Goal: Task Accomplishment & Management: Use online tool/utility

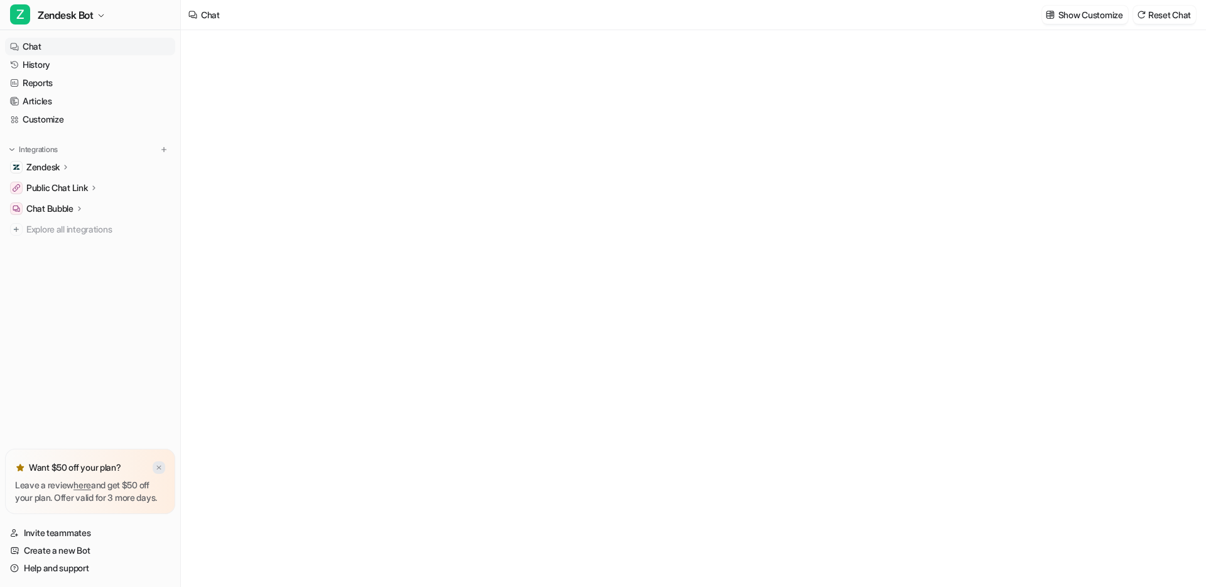
type textarea "**********"
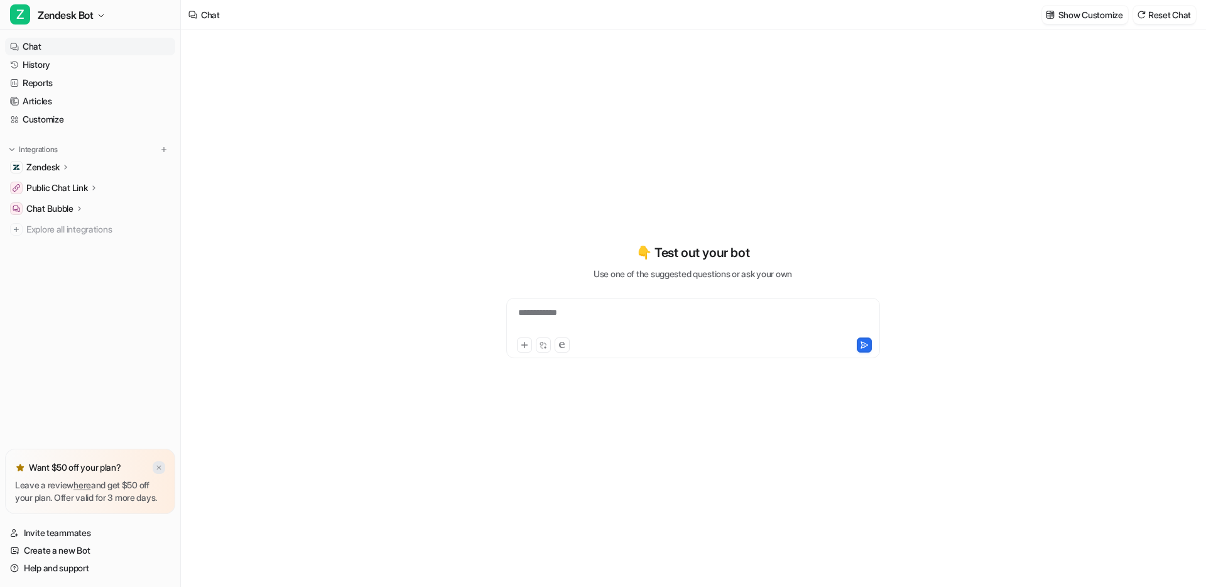
click at [160, 463] on img at bounding box center [159, 467] width 8 height 8
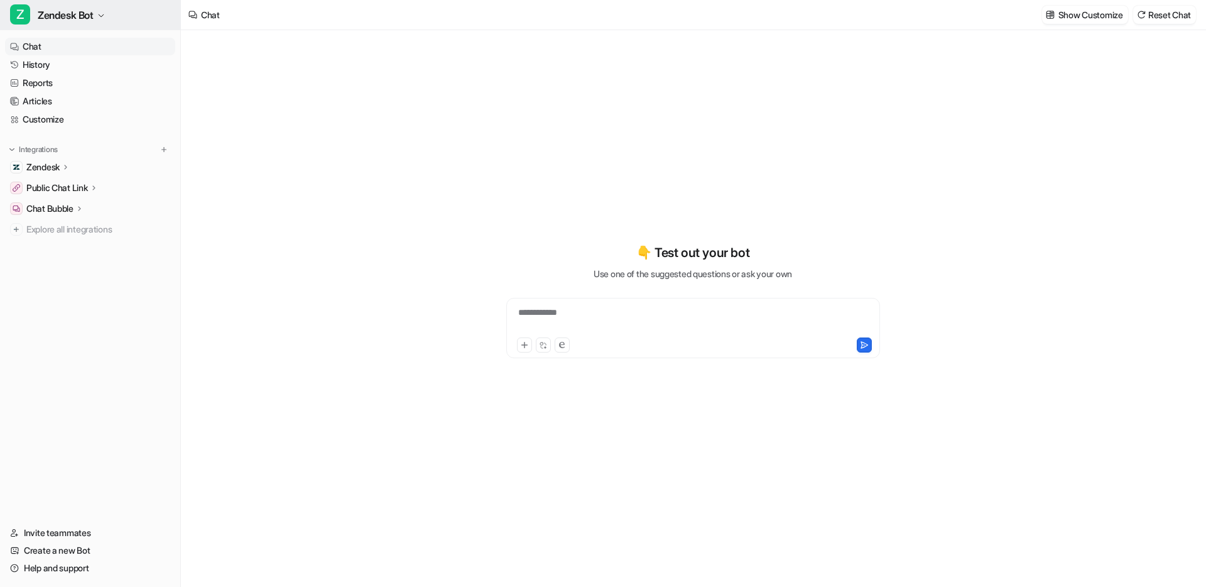
click at [66, 14] on span "Zendesk Bot" at bounding box center [66, 15] width 56 height 18
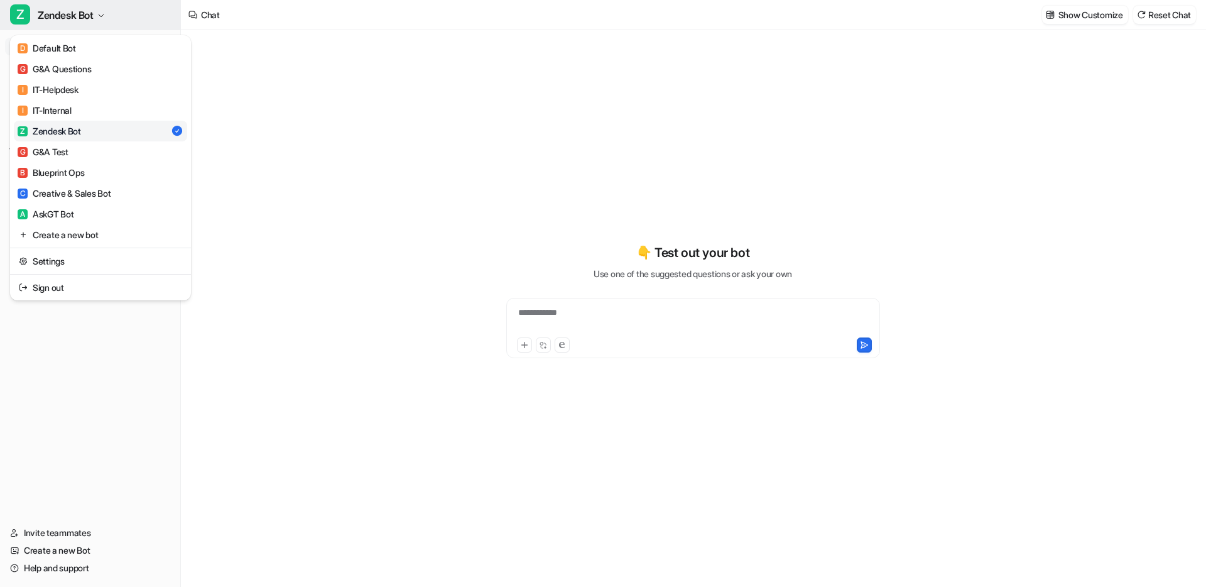
click at [67, 13] on span "Zendesk Bot" at bounding box center [66, 15] width 56 height 18
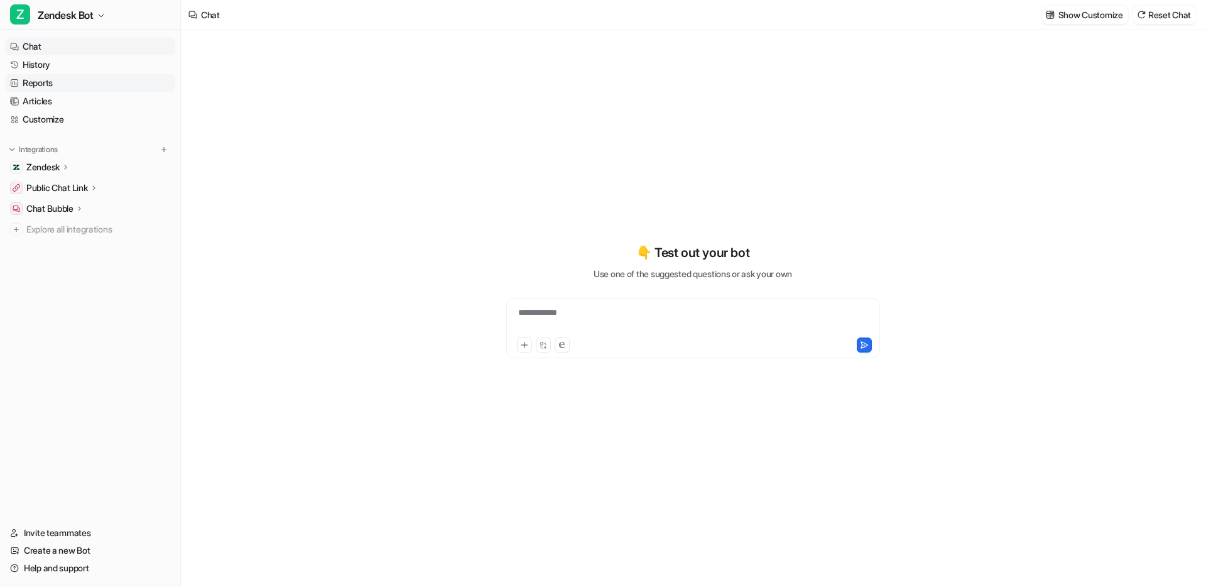
click at [48, 87] on link "Reports" at bounding box center [90, 83] width 170 height 18
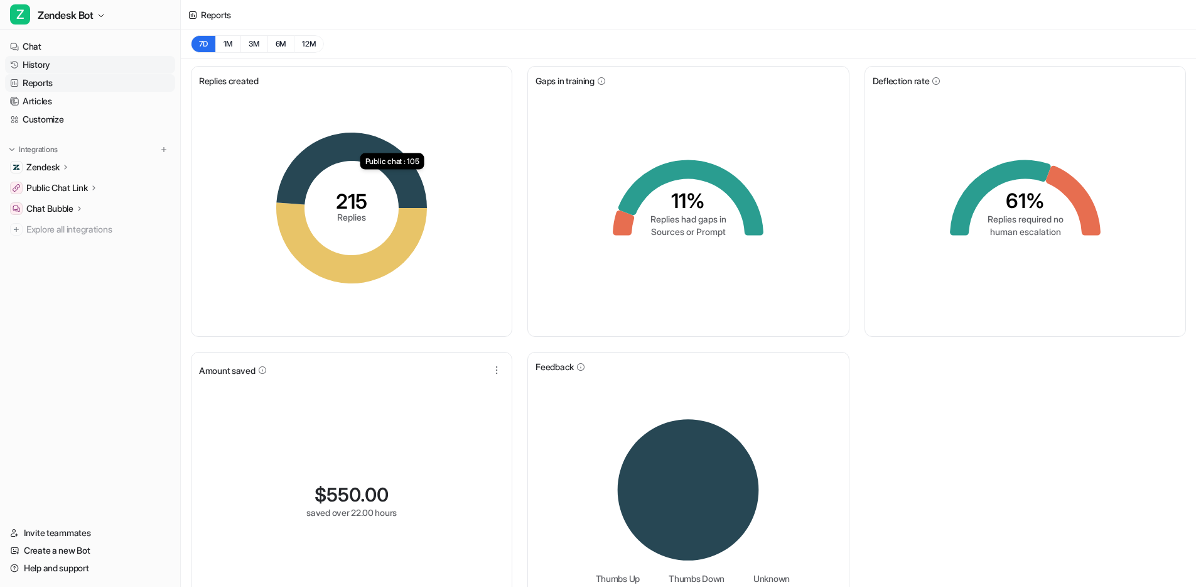
click at [50, 66] on link "History" at bounding box center [90, 65] width 170 height 18
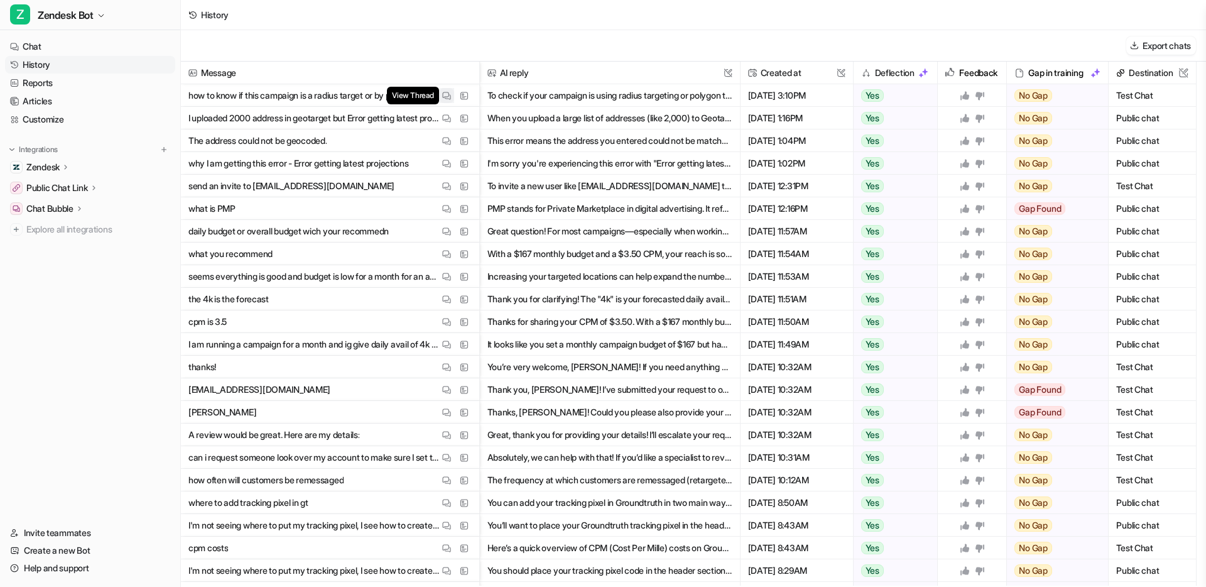
click at [446, 95] on img at bounding box center [446, 95] width 9 height 9
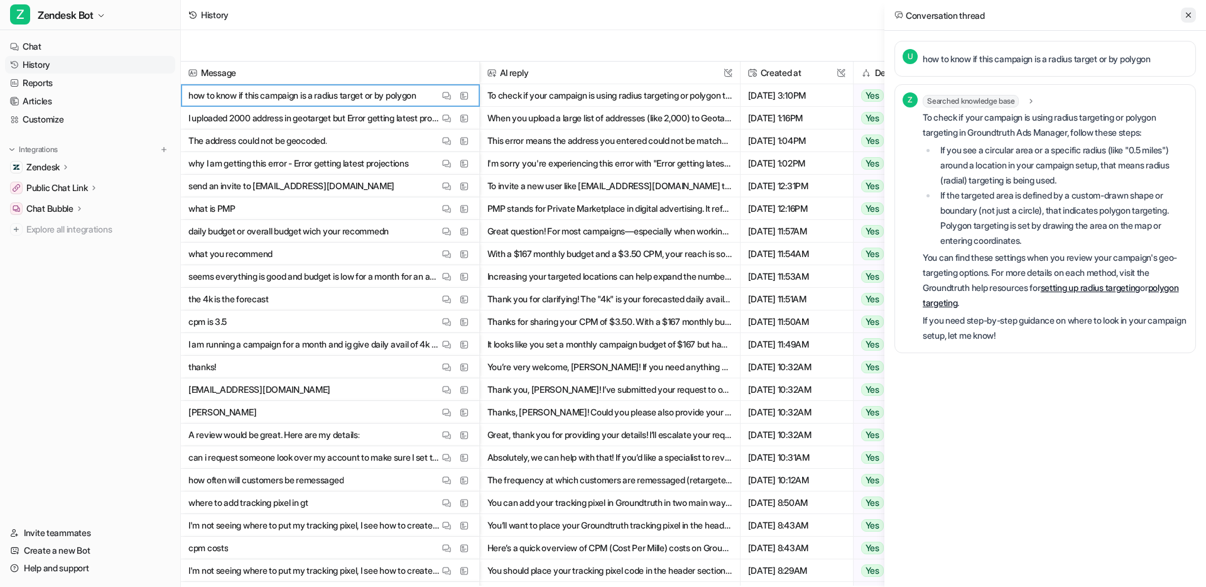
click at [1186, 14] on icon at bounding box center [1188, 15] width 9 height 9
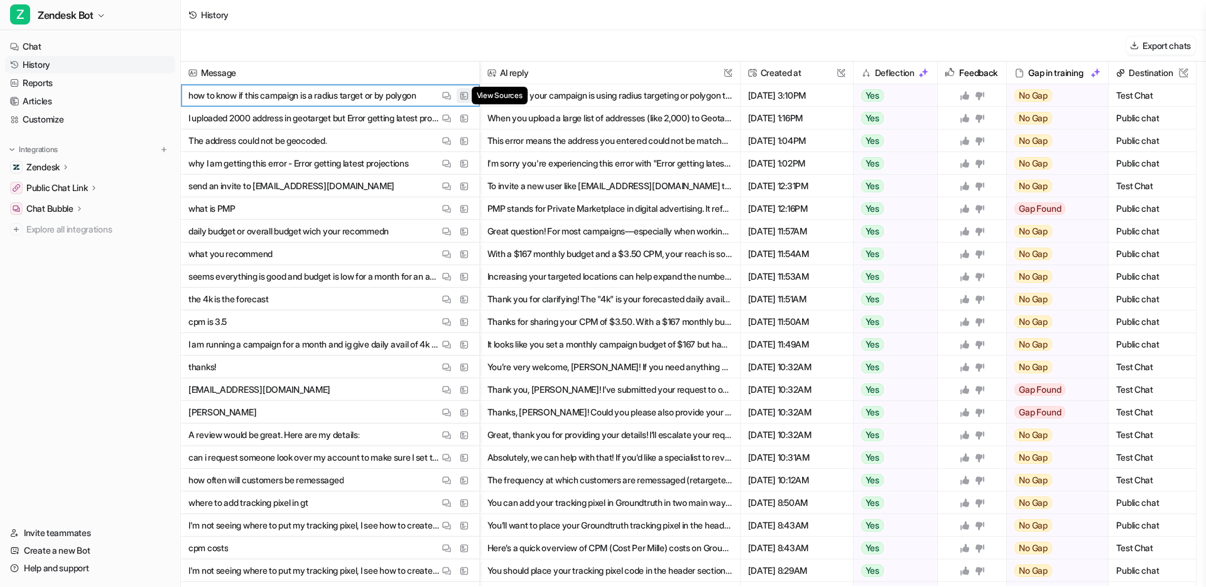
click at [463, 97] on img at bounding box center [464, 95] width 9 height 9
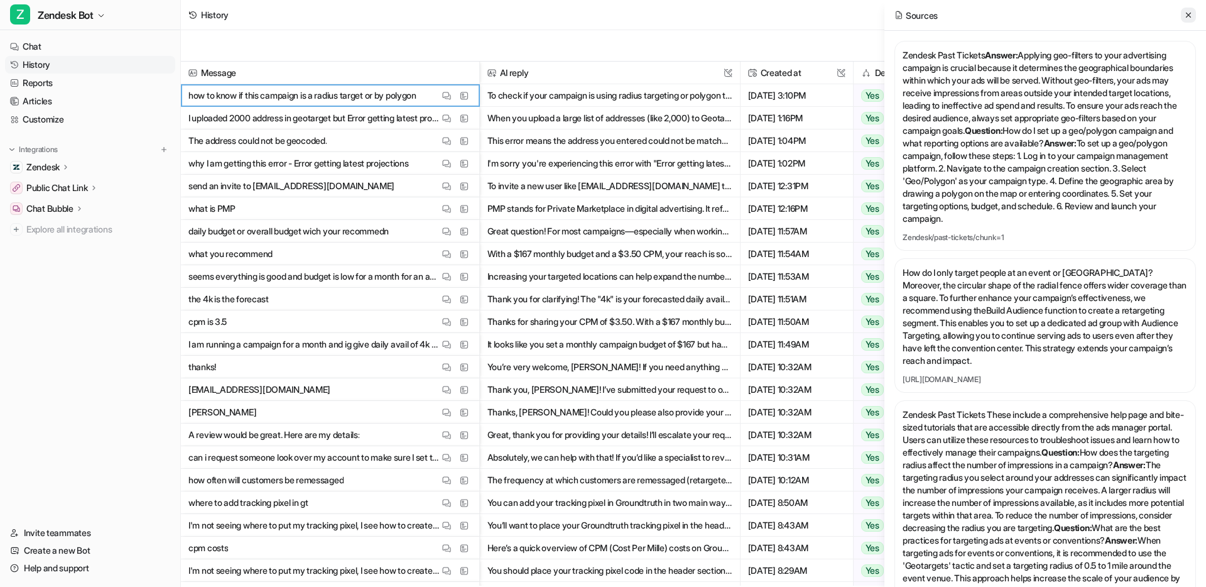
click at [1188, 11] on icon at bounding box center [1188, 15] width 9 height 9
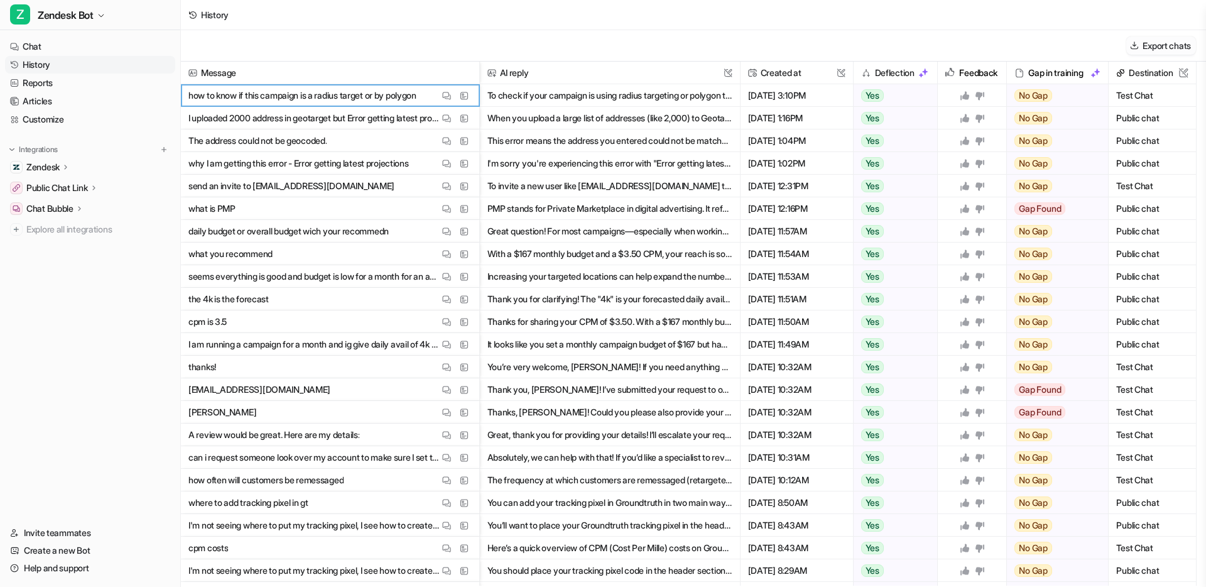
click at [1144, 45] on button "Export chats" at bounding box center [1161, 45] width 70 height 18
click at [465, 94] on img at bounding box center [464, 95] width 9 height 9
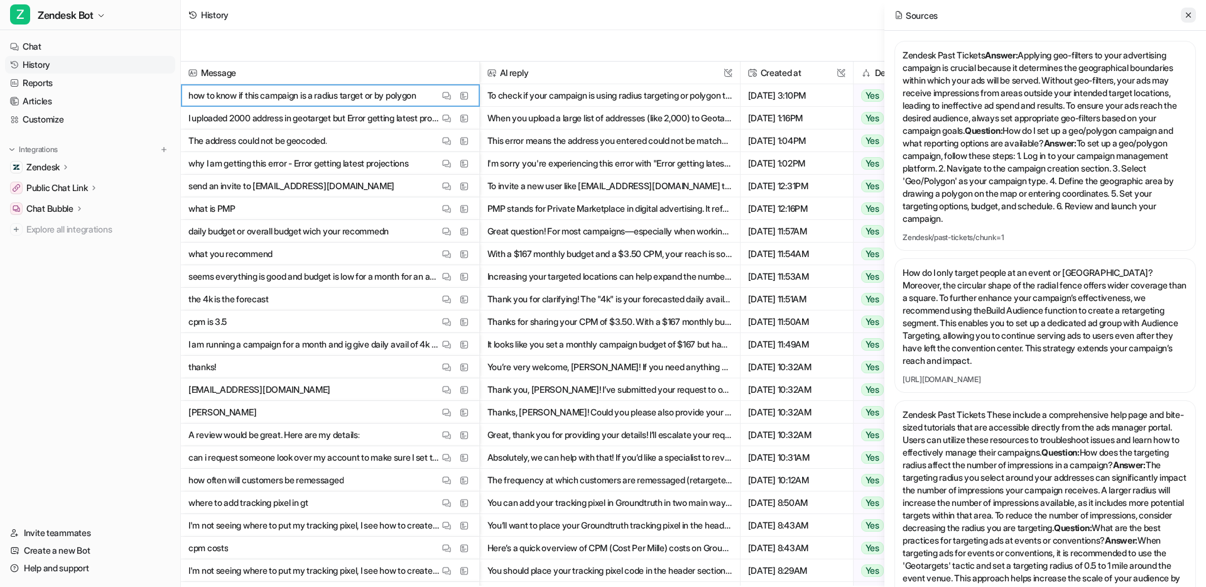
click at [1189, 13] on icon at bounding box center [1188, 15] width 5 height 5
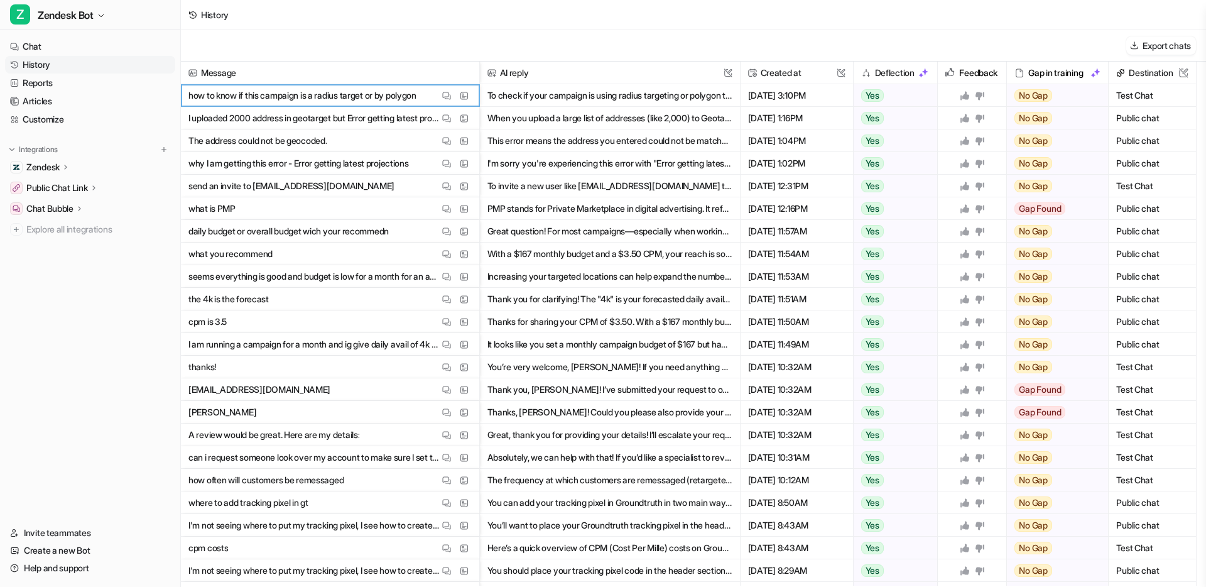
click at [550, 95] on button "To check if your campaign is using radius targeting or polygon targeting in Gro…" at bounding box center [609, 95] width 245 height 23
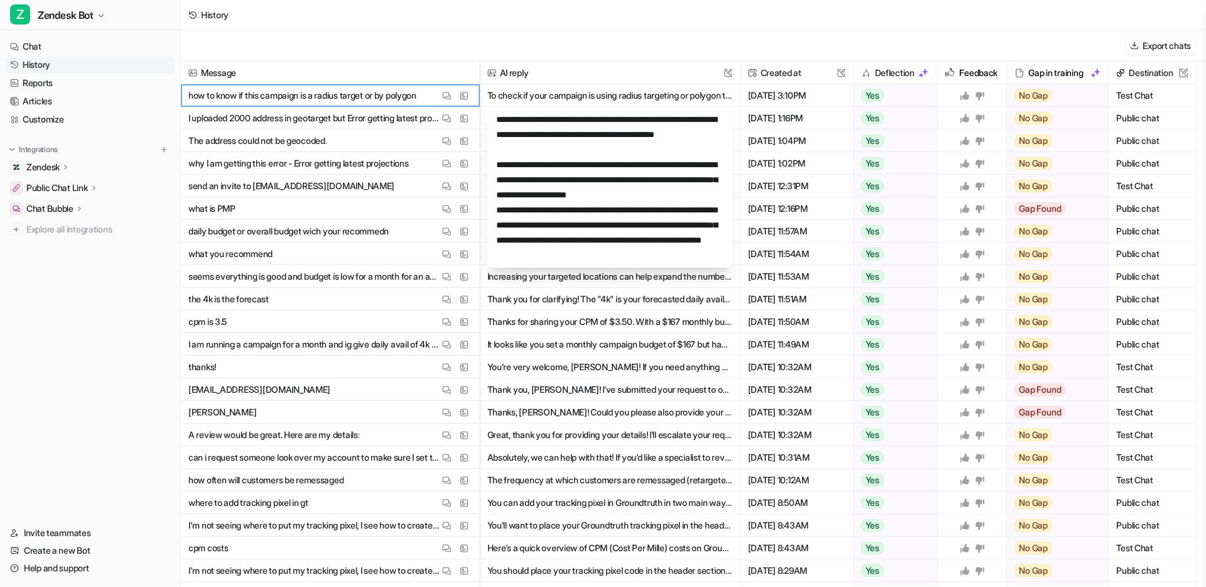
click at [568, 43] on div "Export chats" at bounding box center [693, 45] width 1025 height 31
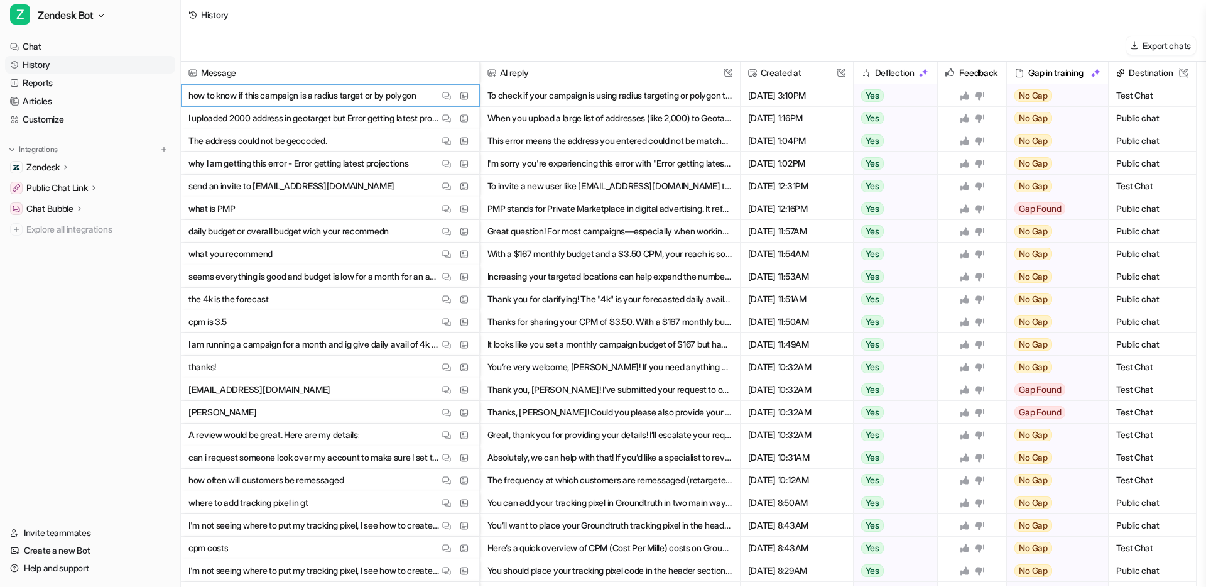
click at [353, 94] on p "how to know if this campaign is a radius target or by polygon" at bounding box center [302, 95] width 228 height 23
click at [443, 96] on img at bounding box center [446, 95] width 9 height 9
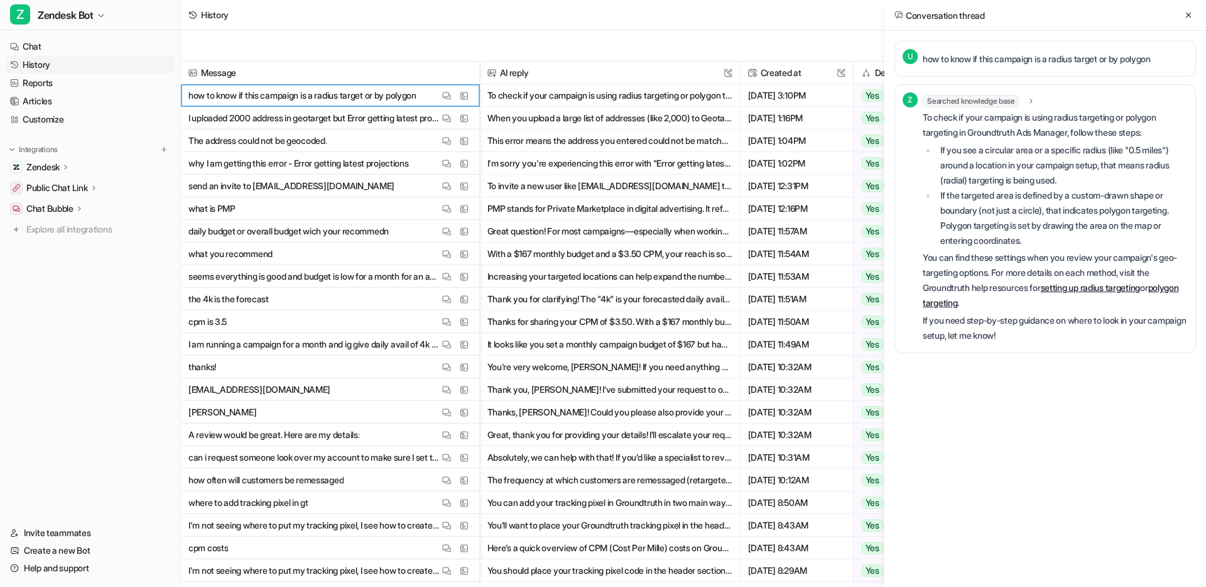
click at [1032, 102] on icon at bounding box center [1031, 101] width 3 height 4
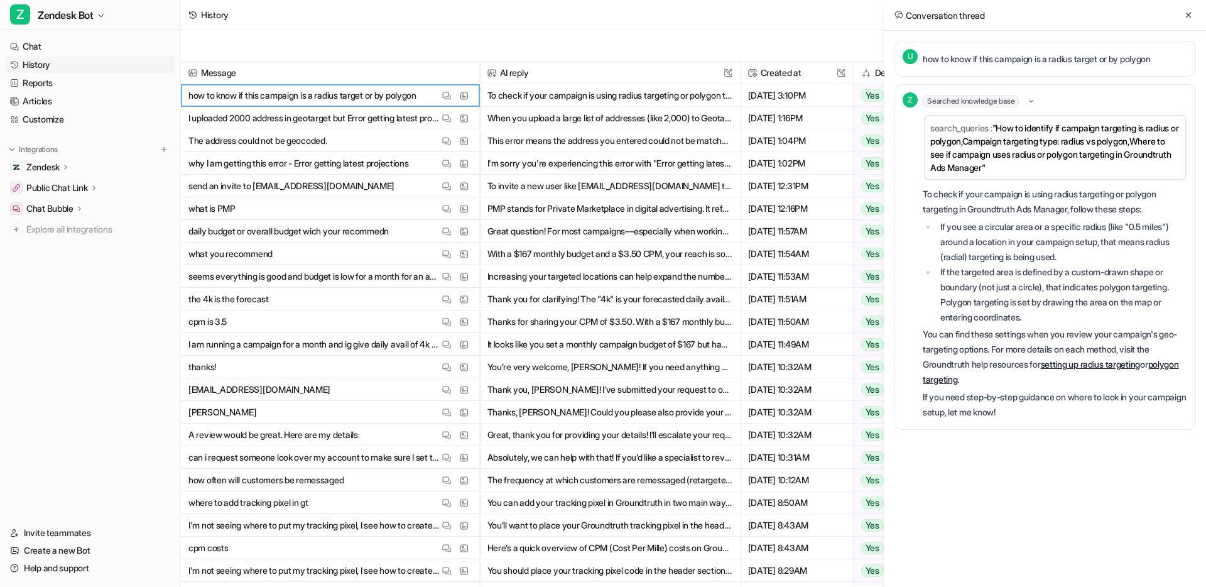
click at [1033, 102] on icon at bounding box center [1031, 101] width 4 height 3
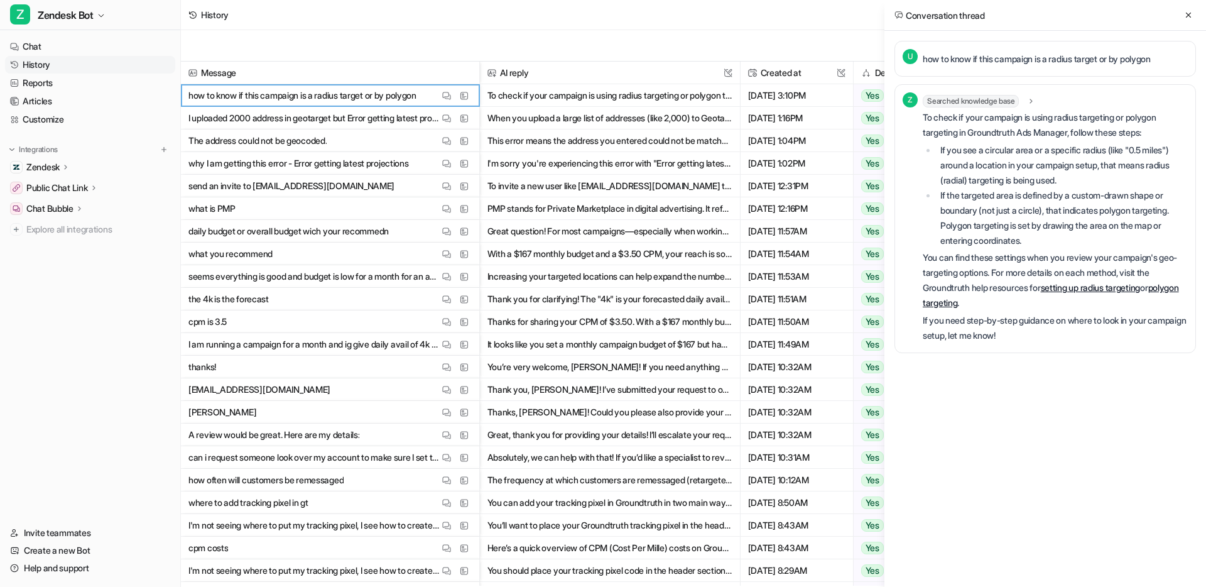
click at [1050, 57] on p "how to know if this campaign is a radius target or by polygon" at bounding box center [1037, 58] width 228 height 15
click at [1186, 15] on icon at bounding box center [1188, 15] width 9 height 9
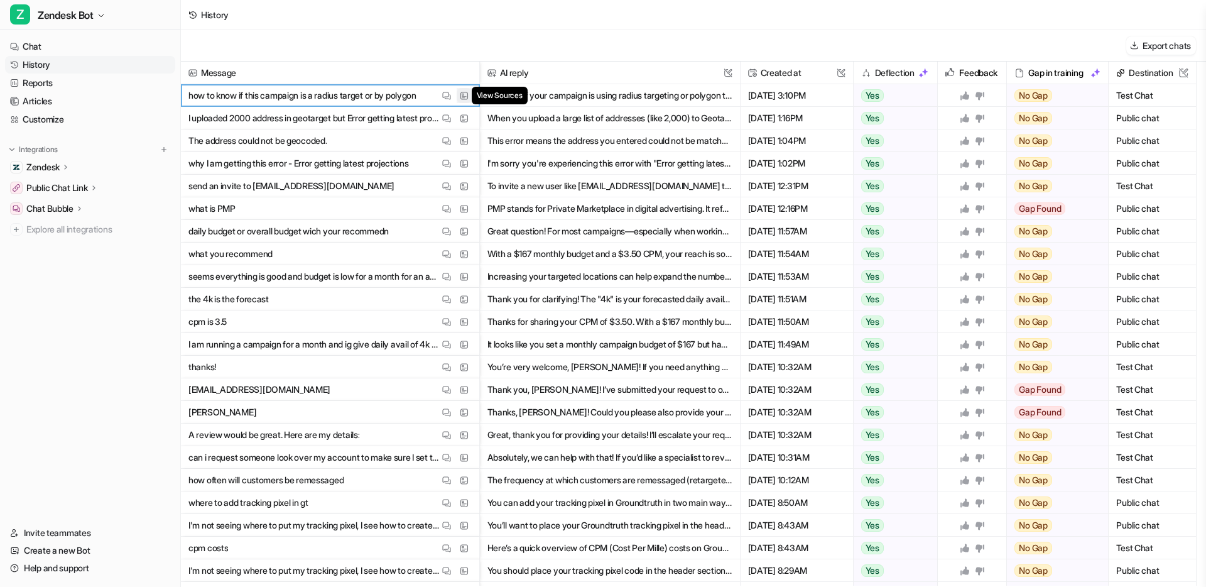
click at [467, 93] on img at bounding box center [464, 95] width 9 height 9
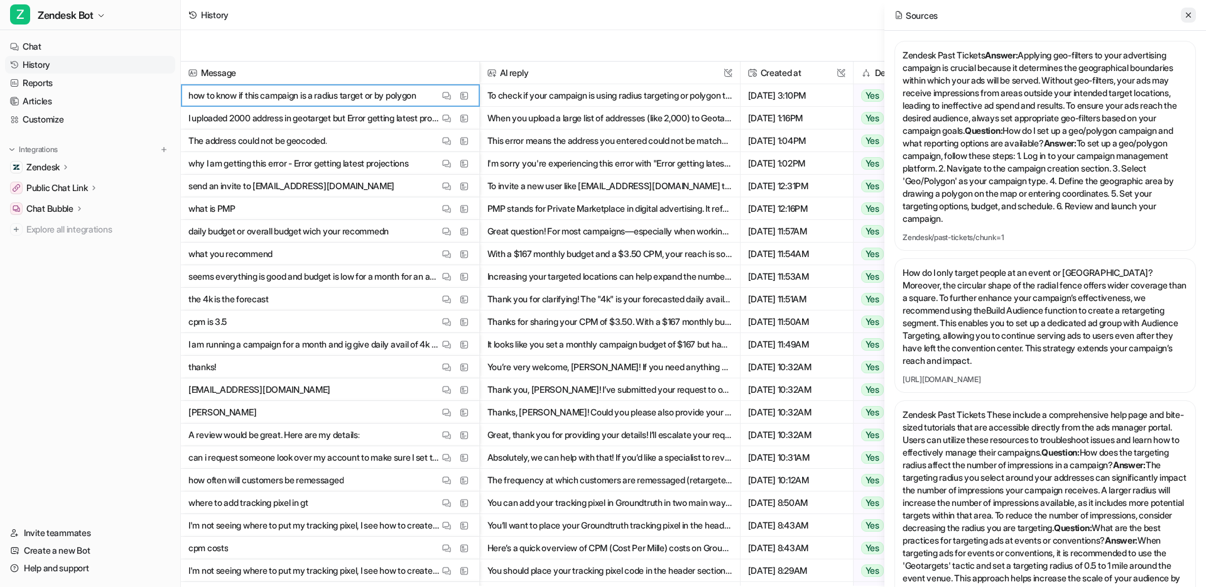
click at [1187, 13] on icon at bounding box center [1188, 15] width 9 height 9
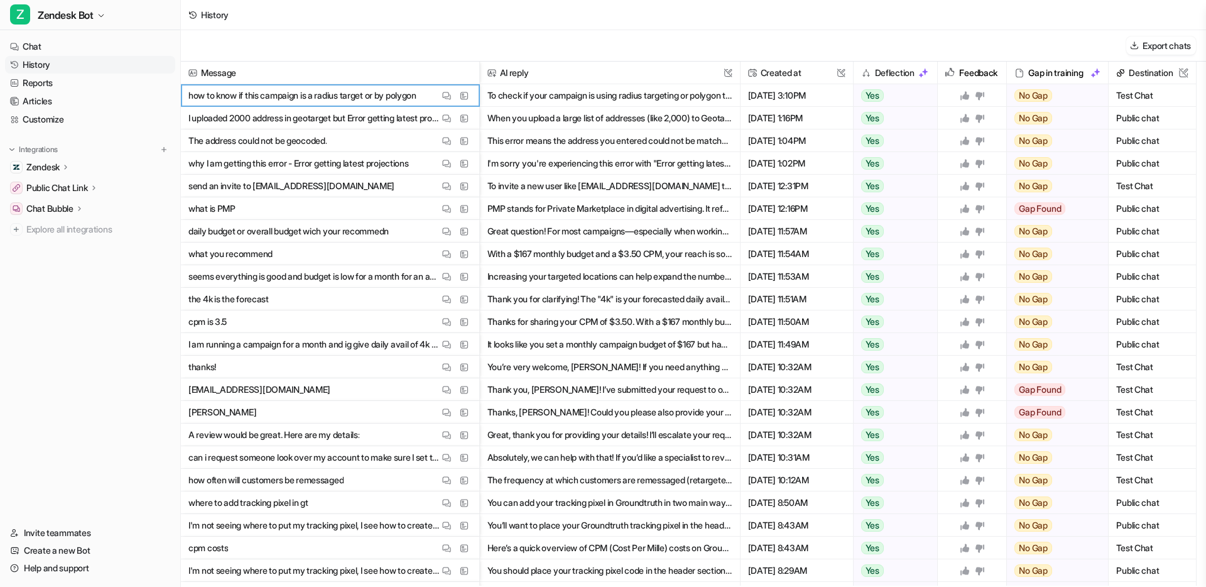
click at [654, 97] on button "To check if your campaign is using radius targeting or polygon targeting in Gro…" at bounding box center [609, 95] width 245 height 23
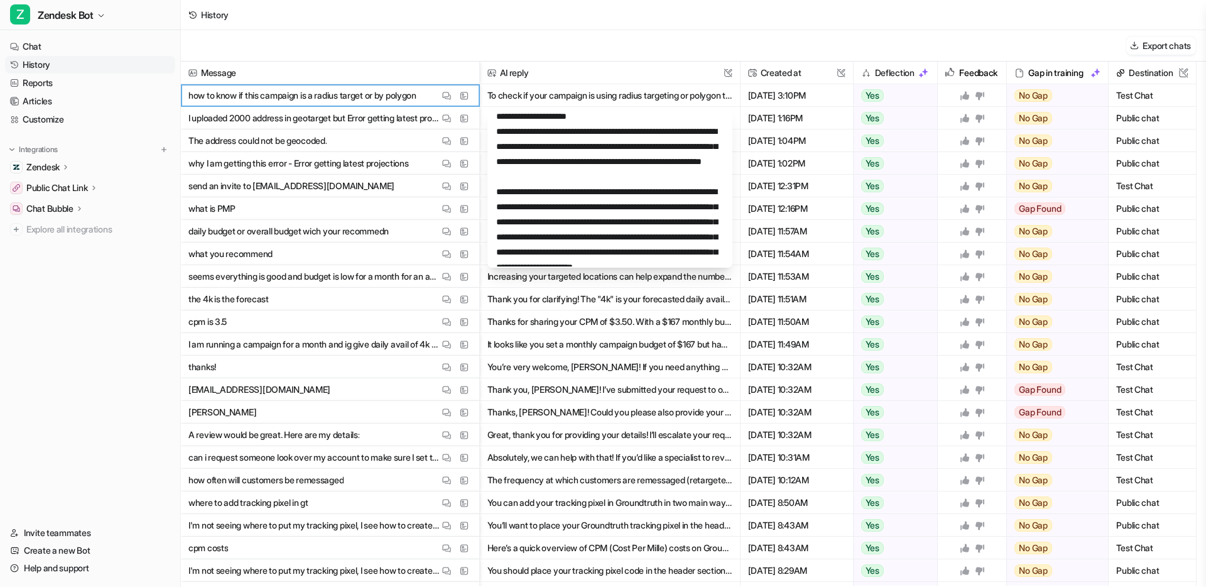
scroll to position [226, 0]
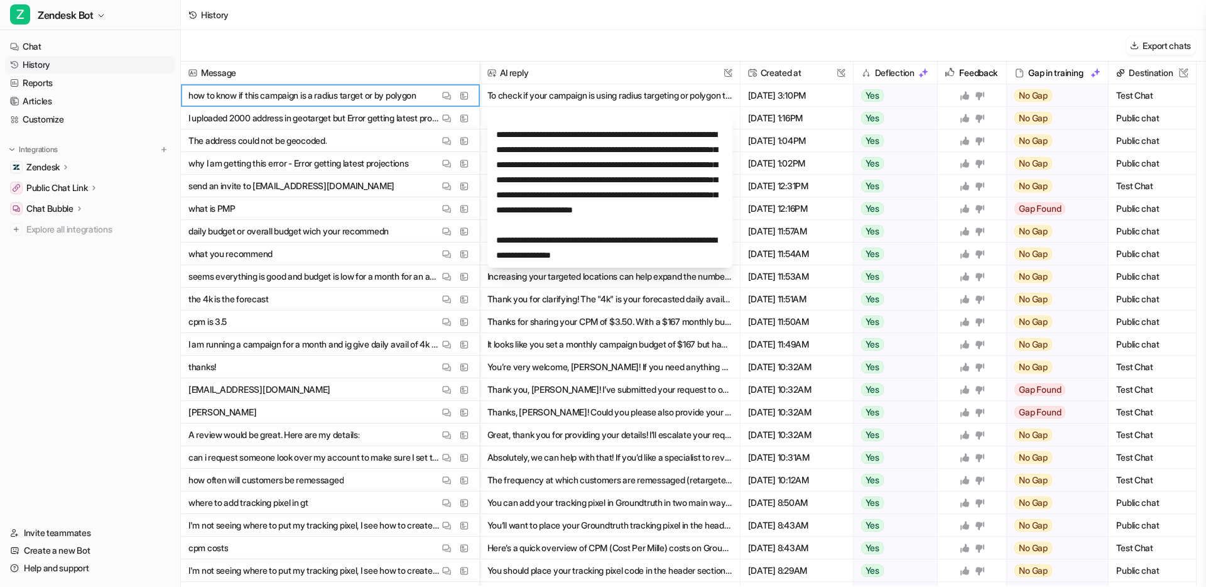
click at [589, 40] on div "Export chats" at bounding box center [693, 45] width 1025 height 31
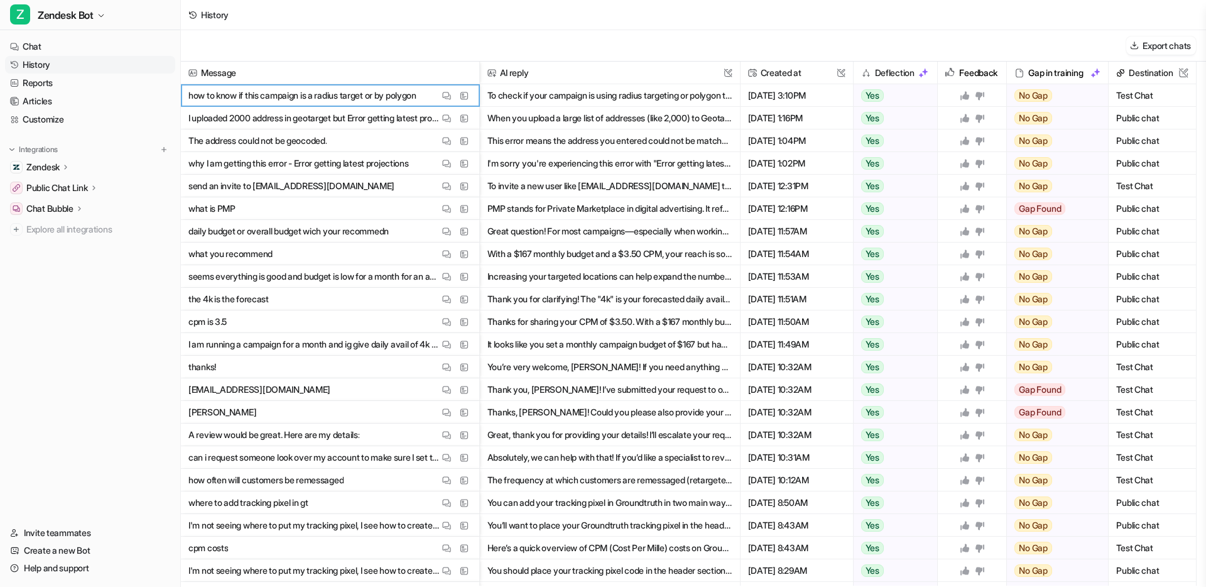
click at [553, 95] on button "To check if your campaign is using radius targeting or polygon targeting in Gro…" at bounding box center [609, 95] width 245 height 23
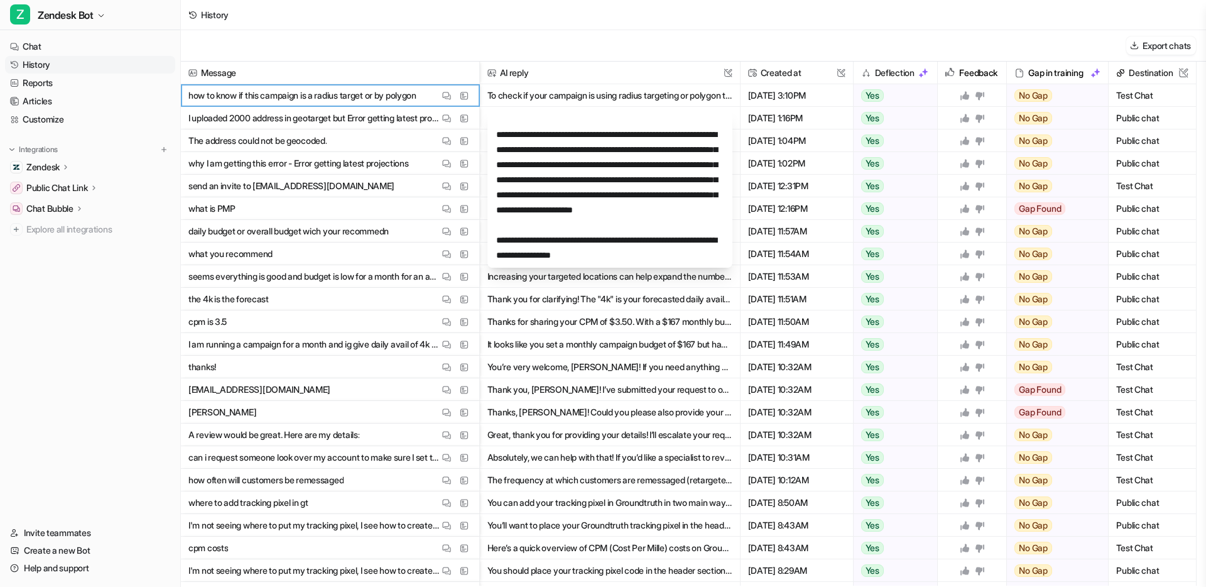
click at [631, 50] on div "Export chats" at bounding box center [693, 45] width 1025 height 31
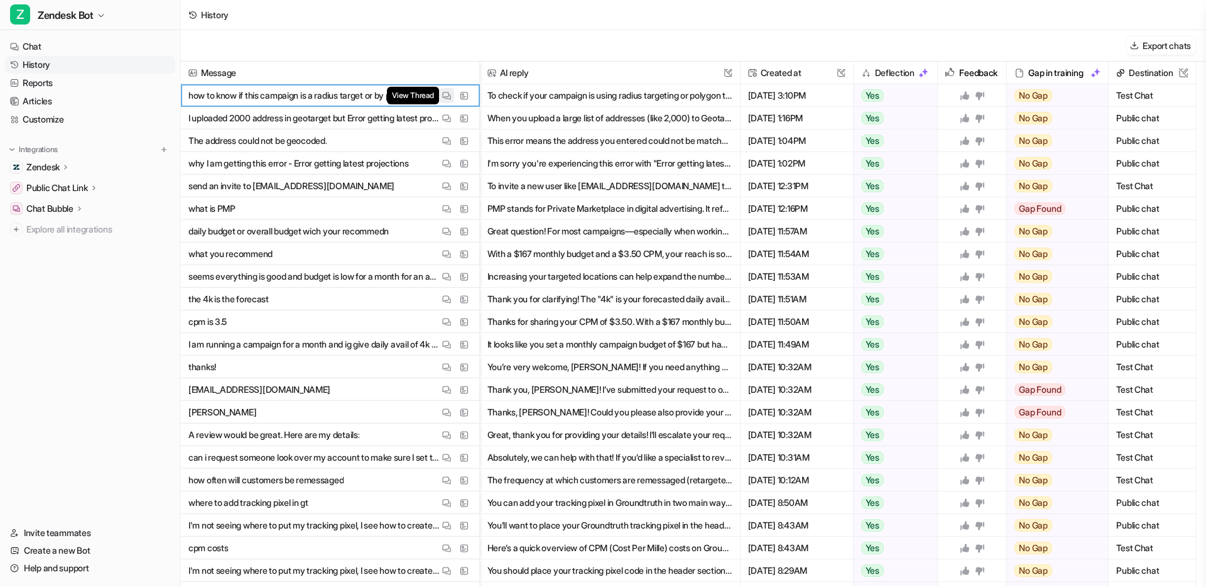
click at [447, 95] on img at bounding box center [446, 95] width 9 height 9
click at [444, 117] on img at bounding box center [446, 118] width 9 height 9
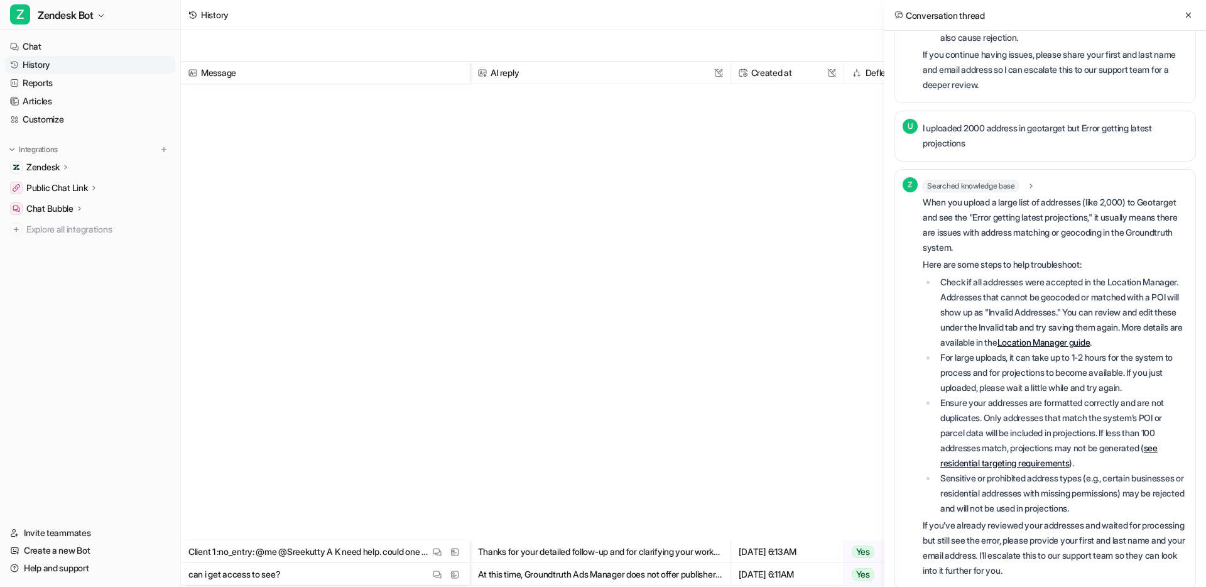
scroll to position [3410, 0]
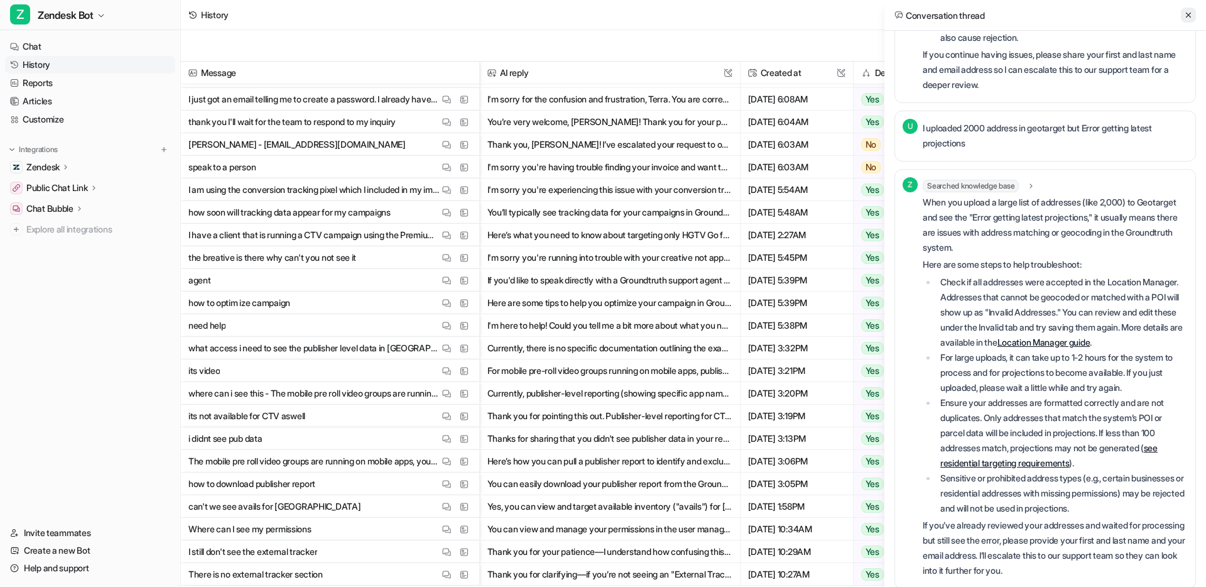
click at [1191, 18] on icon at bounding box center [1188, 15] width 9 height 9
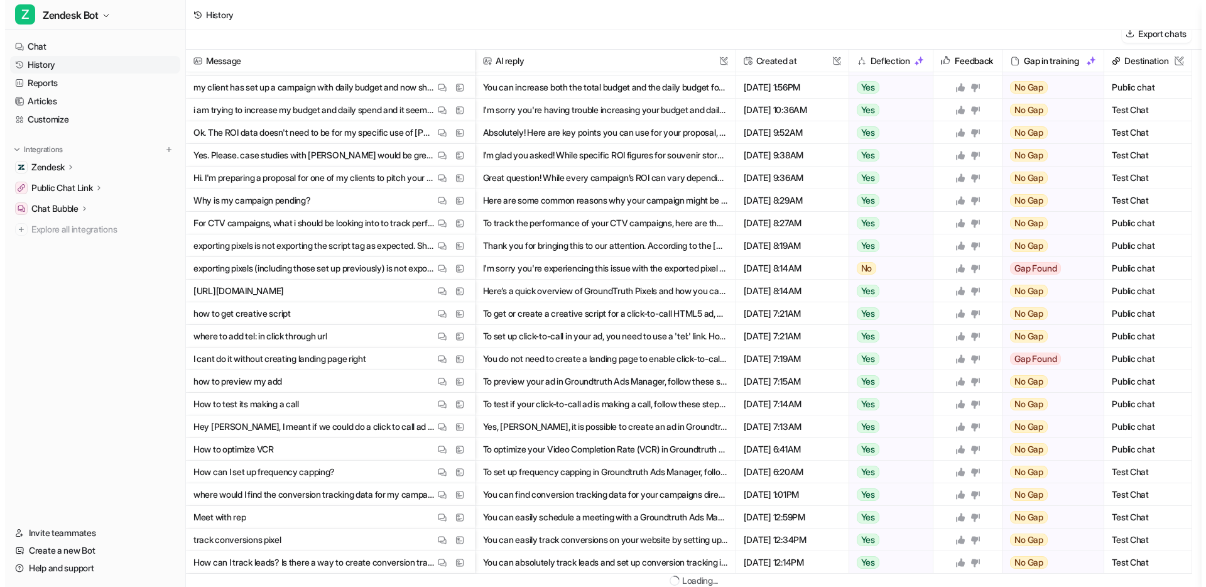
scroll to position [0, 0]
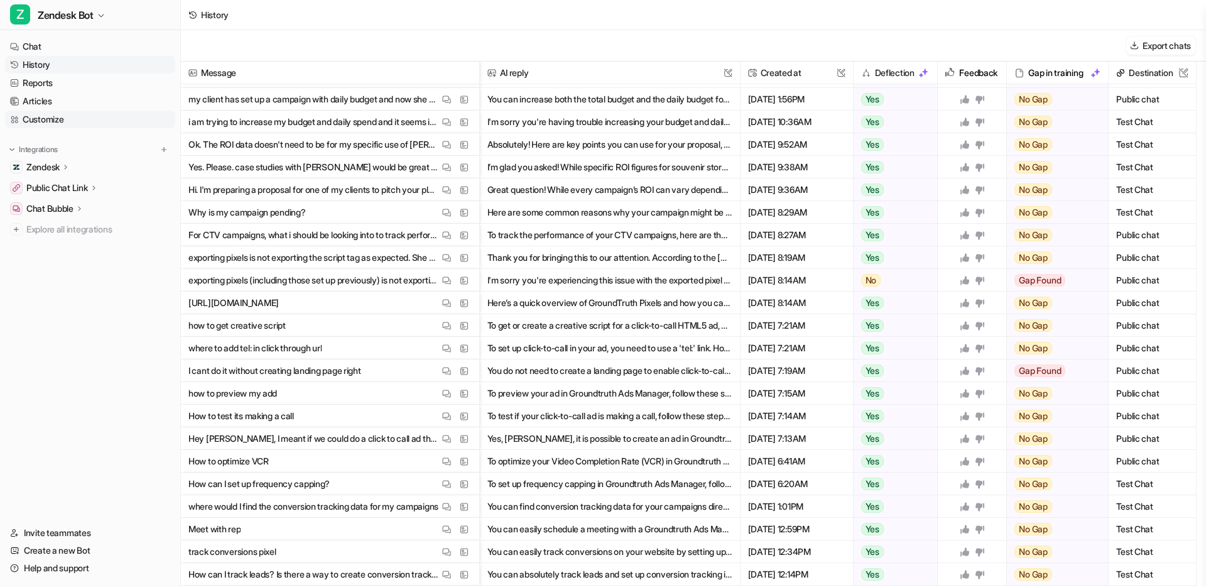
click at [45, 121] on link "Customize" at bounding box center [90, 120] width 170 height 18
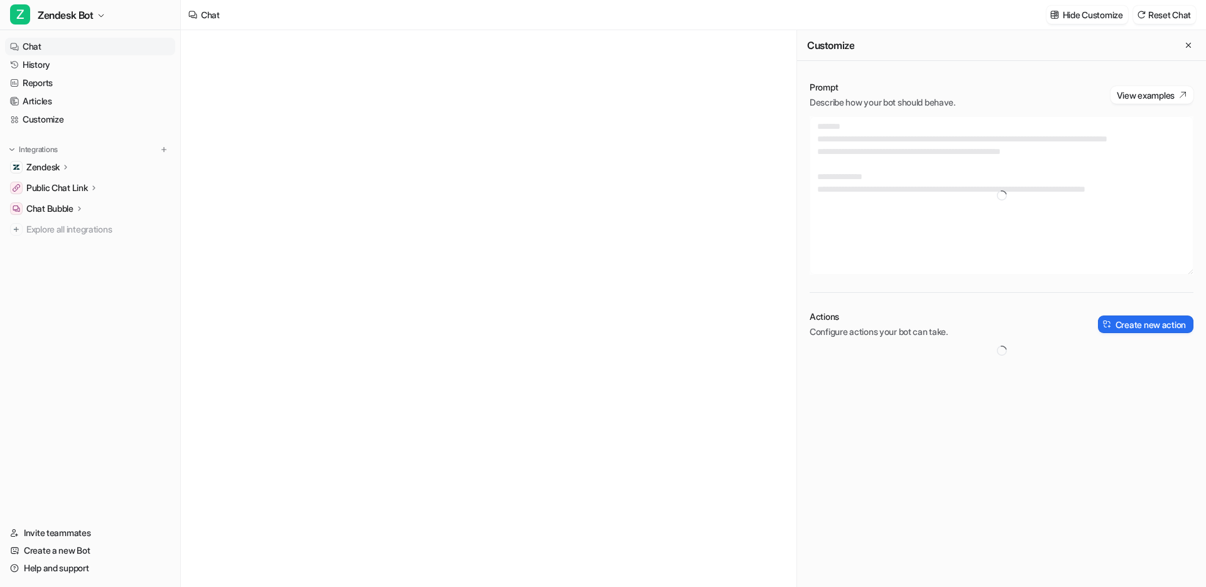
type textarea "**********"
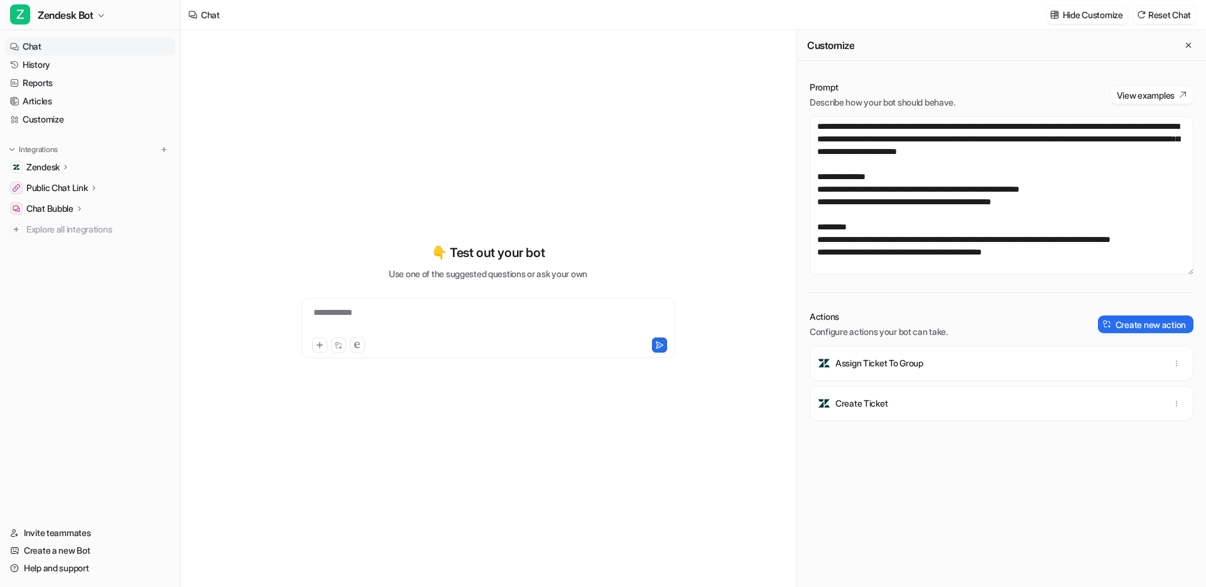
click at [57, 167] on p "Zendesk" at bounding box center [42, 167] width 33 height 13
click at [49, 241] on p "AI Copilot" at bounding box center [54, 240] width 36 height 13
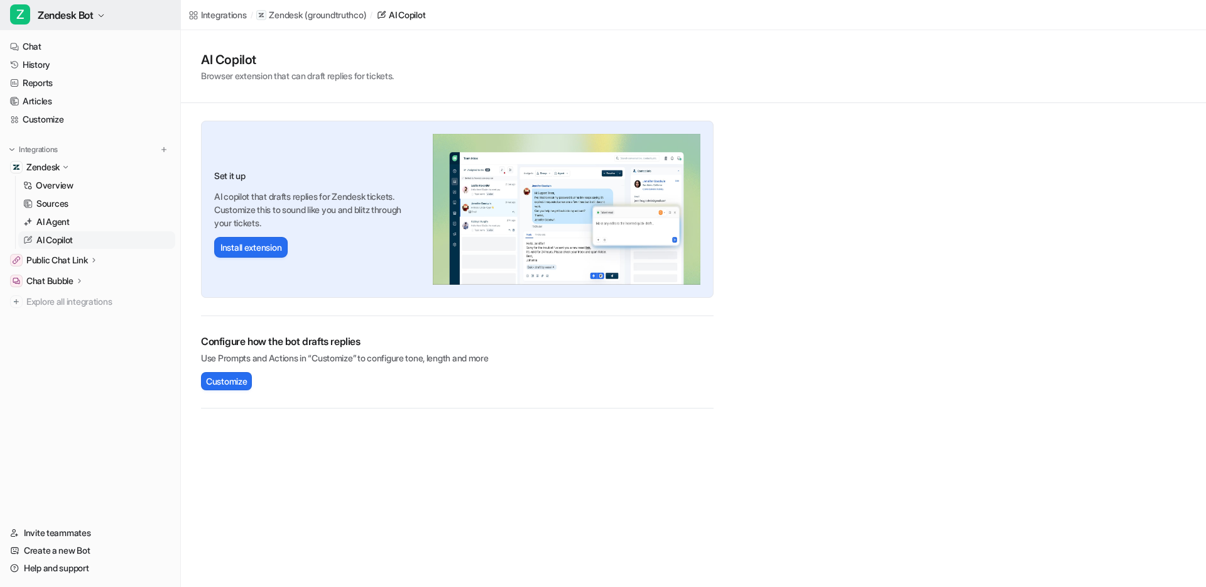
click at [96, 21] on button "Z Zendesk Bot" at bounding box center [90, 15] width 180 height 30
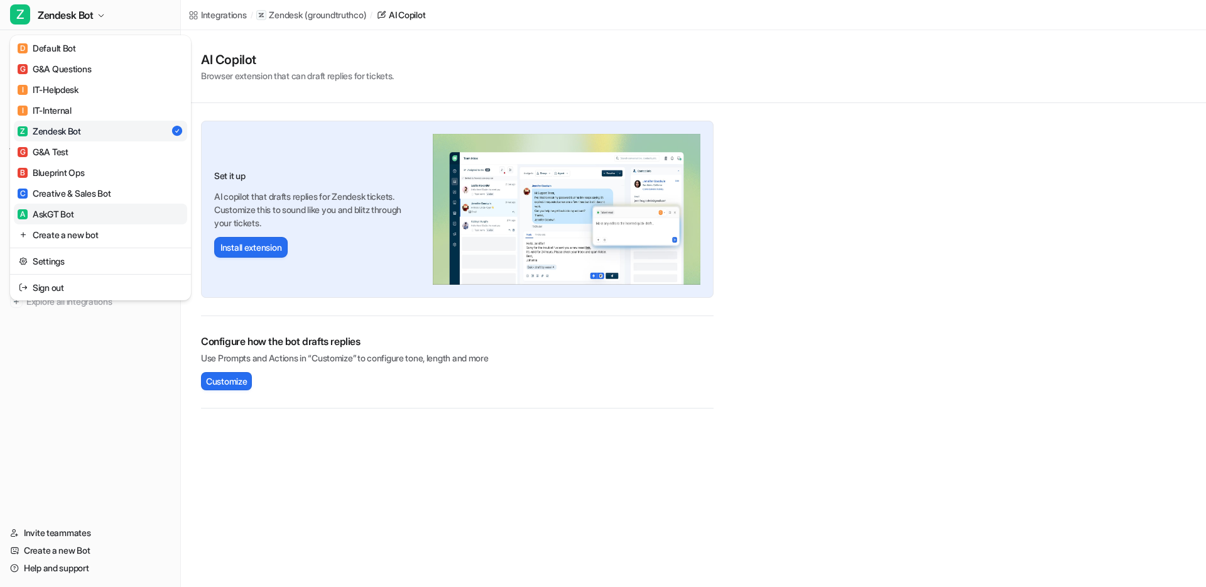
click at [67, 213] on div "A AskGT Bot" at bounding box center [46, 213] width 56 height 13
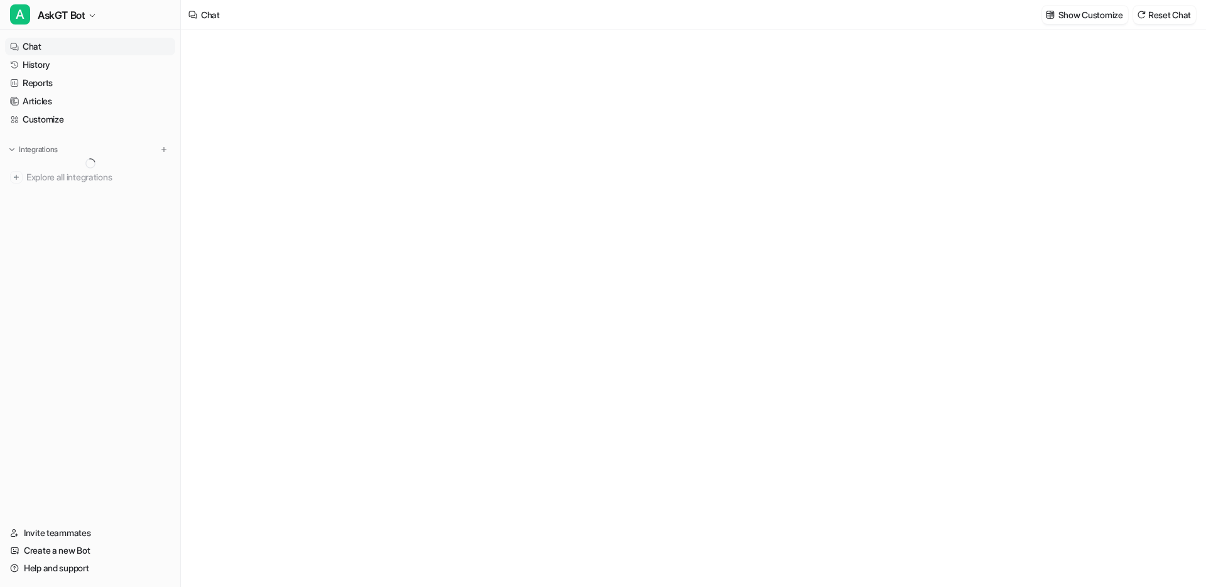
type textarea "**********"
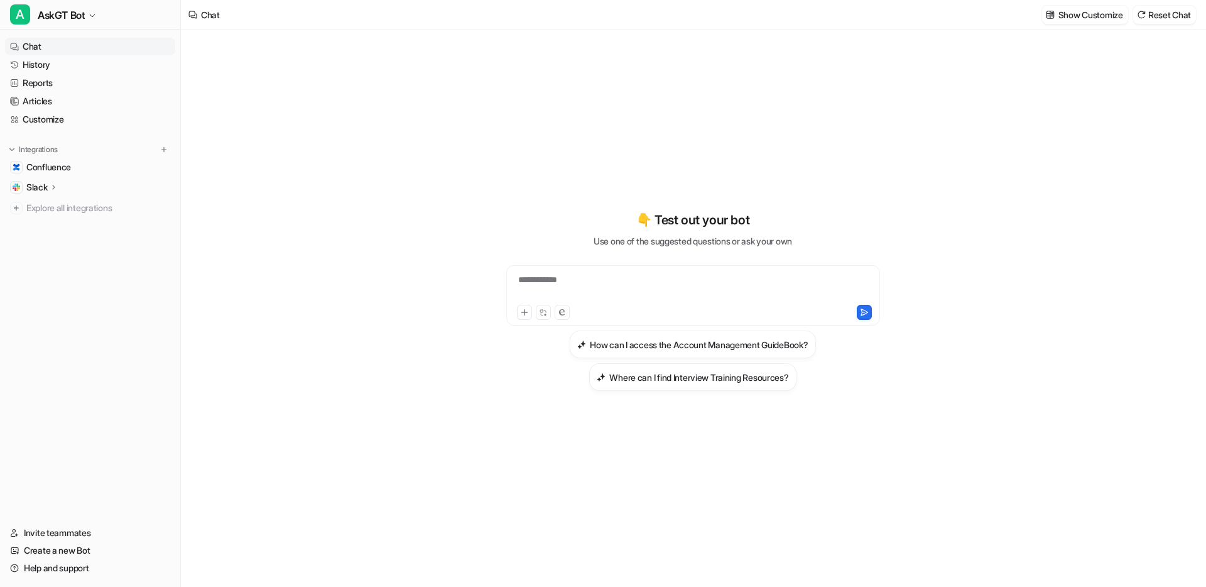
click at [46, 188] on p "Slack" at bounding box center [36, 187] width 21 height 13
click at [50, 205] on p "Overview" at bounding box center [55, 205] width 38 height 13
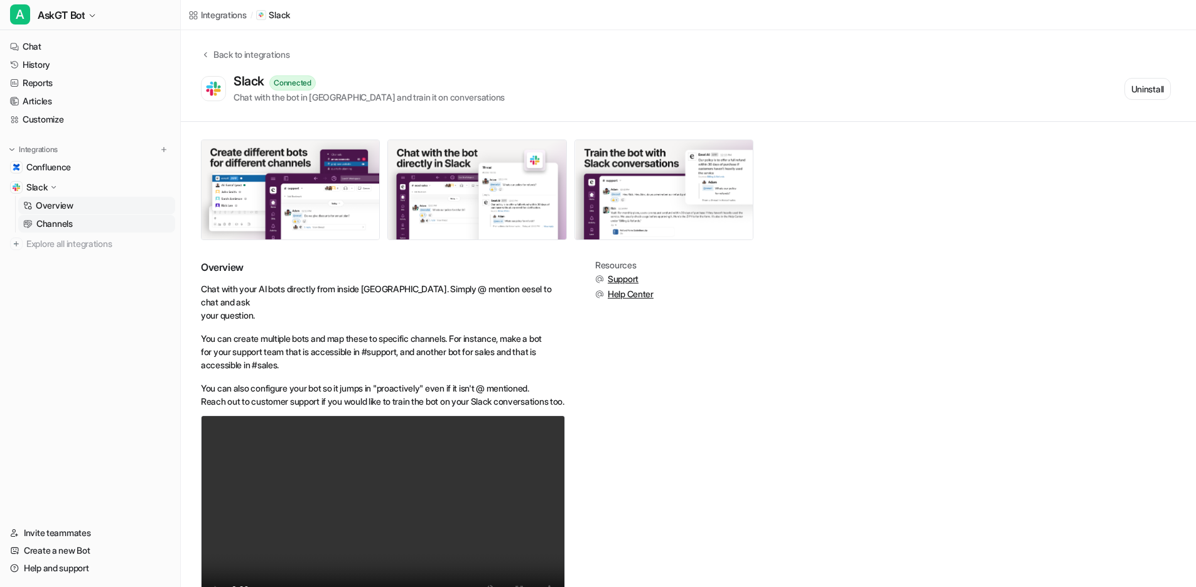
click at [58, 223] on p "Channels" at bounding box center [54, 223] width 36 height 13
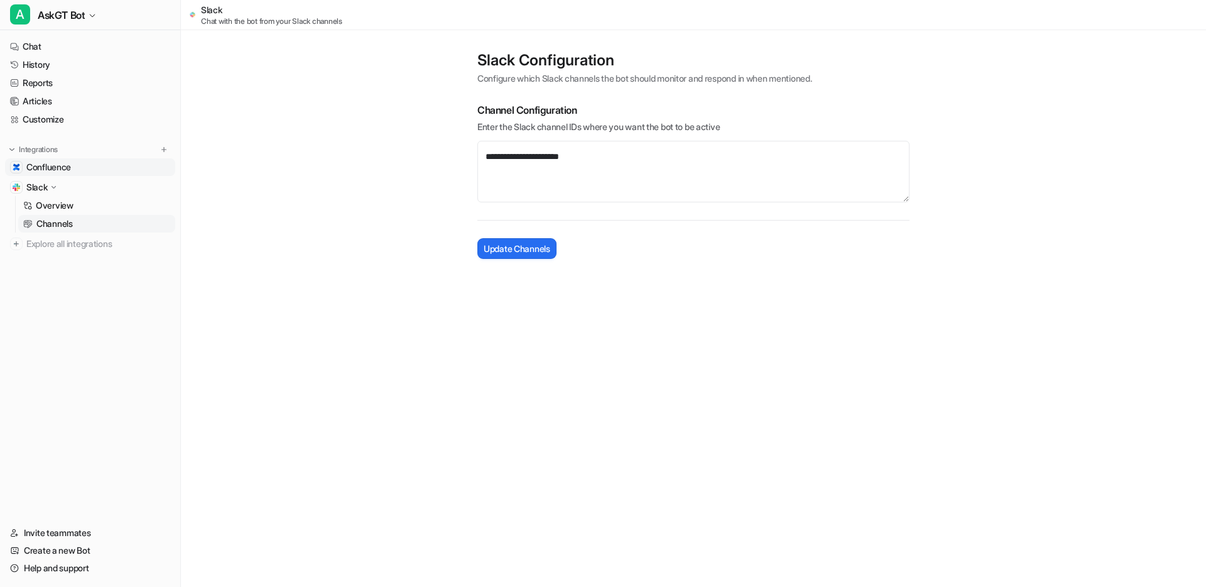
click at [45, 163] on span "Confluence" at bounding box center [48, 167] width 45 height 13
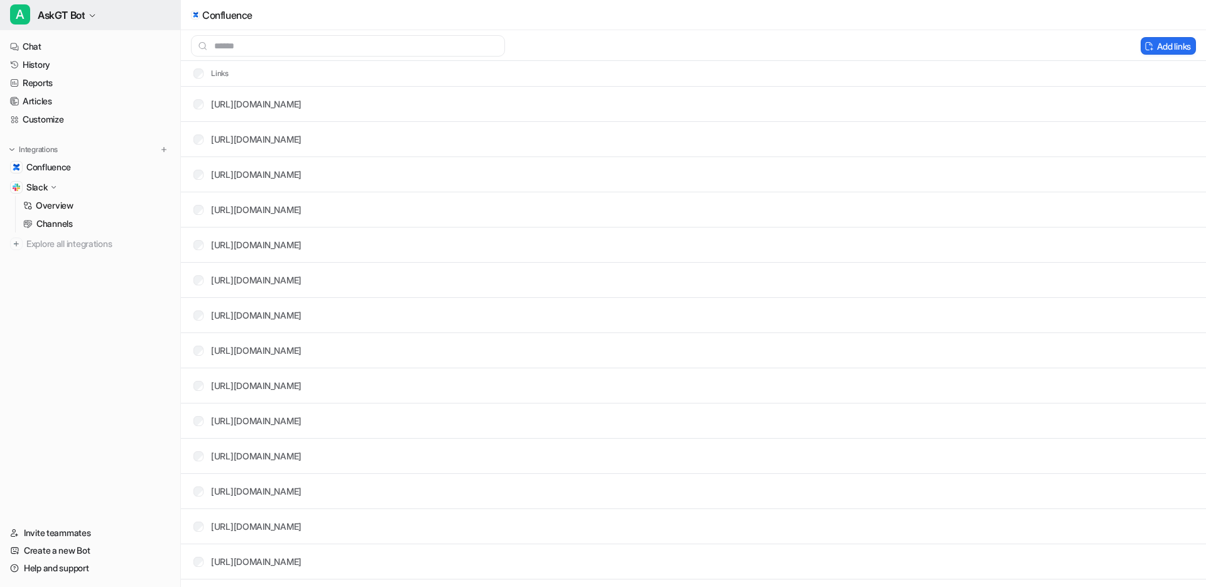
click at [73, 14] on span "AskGT Bot" at bounding box center [61, 15] width 47 height 18
click at [75, 14] on span "AskGT Bot" at bounding box center [61, 15] width 47 height 18
click at [68, 16] on span "AskGT Bot" at bounding box center [61, 15] width 47 height 18
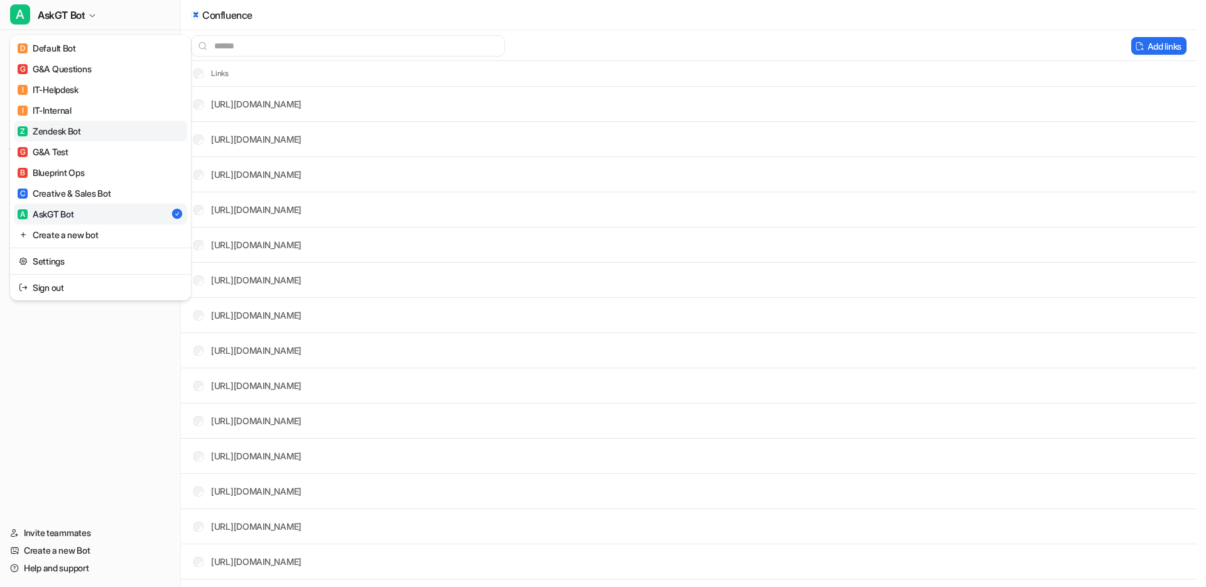
click at [56, 131] on div "Z Zendesk Bot" at bounding box center [49, 130] width 63 height 13
